Goal: Find contact information: Find contact information

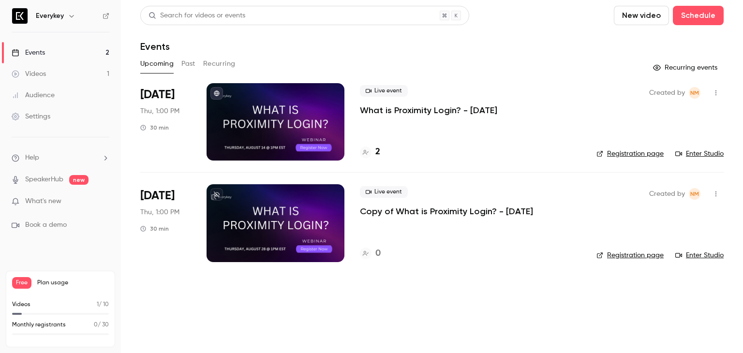
click at [375, 161] on li "[DATE] Thu, 1:00 PM 30 min Live event What is Proximity Login? - [DATE] 2 Creat…" at bounding box center [432, 127] width 584 height 89
click at [375, 156] on div "2" at bounding box center [370, 152] width 20 height 13
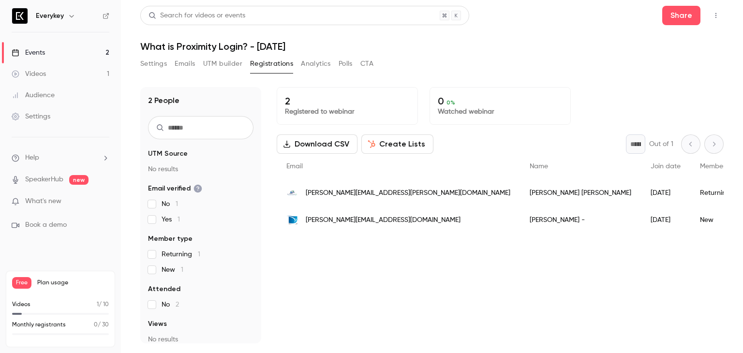
click at [390, 223] on span "[PERSON_NAME][EMAIL_ADDRESS][DOMAIN_NAME]" at bounding box center [383, 220] width 155 height 10
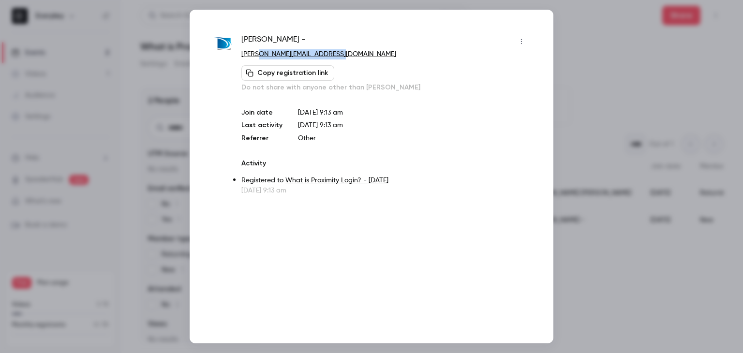
drag, startPoint x: 341, startPoint y: 52, endPoint x: 262, endPoint y: 59, distance: 79.1
click at [262, 59] on p "[PERSON_NAME][EMAIL_ADDRESS][DOMAIN_NAME]" at bounding box center [385, 54] width 288 height 10
copy link "[DOMAIN_NAME]"
